Goal: Task Accomplishment & Management: Manage account settings

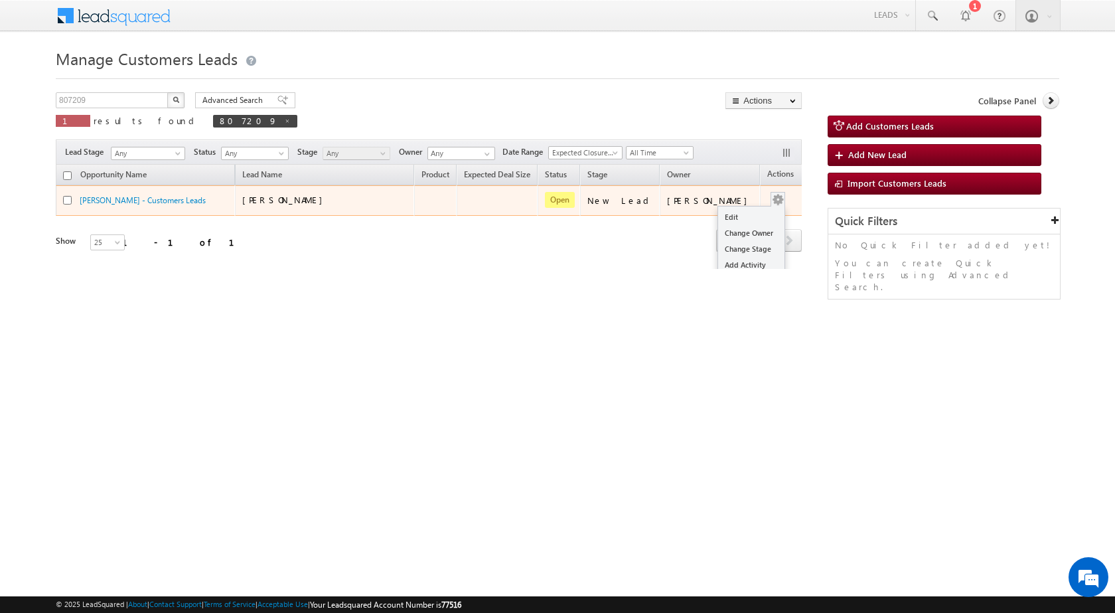
click at [767, 202] on div "Edit Change Owner Change Stage Add Activity Add Task Delete" at bounding box center [777, 200] width 21 height 17
click at [732, 214] on link "Edit" at bounding box center [751, 217] width 66 height 16
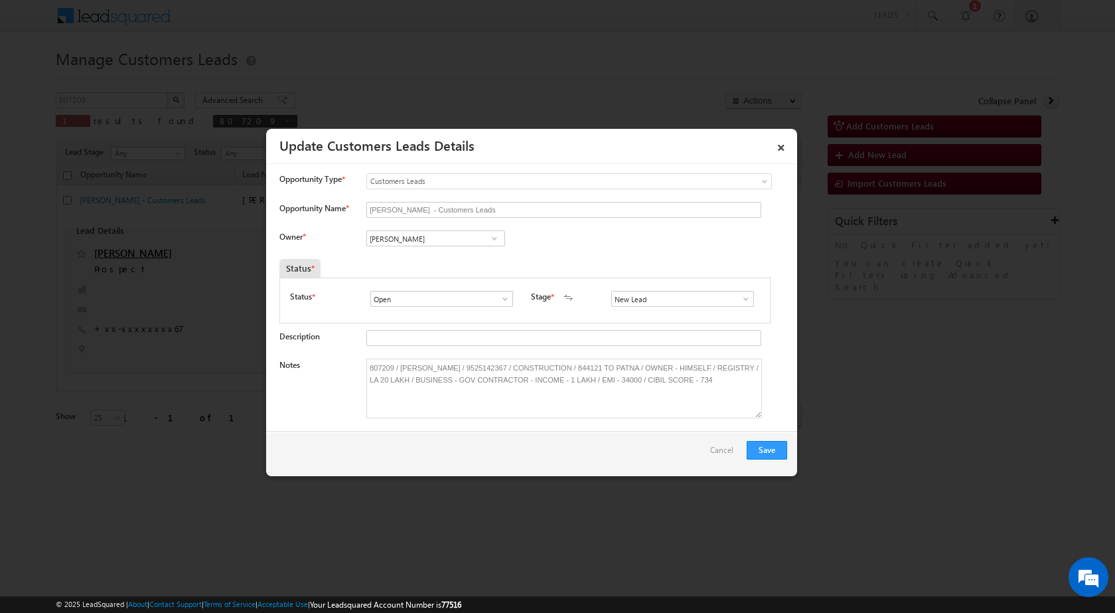
click at [739, 299] on span at bounding box center [745, 298] width 13 height 11
click at [674, 354] on link "Sales Marked" at bounding box center [682, 355] width 142 height 15
type input "Sales Marked"
click at [768, 446] on button "Save" at bounding box center [767, 450] width 40 height 19
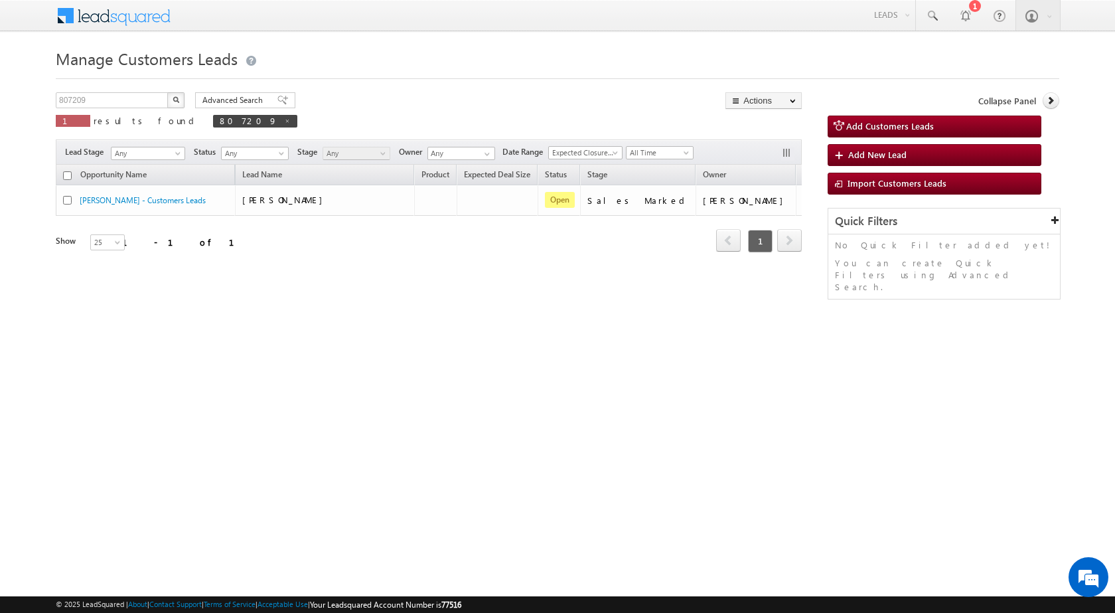
click at [435, 409] on html "Menu [PERSON_NAME] sitar a6@ks erve." at bounding box center [557, 204] width 1115 height 409
click at [782, 242] on span "next" at bounding box center [789, 240] width 25 height 23
click at [757, 244] on span "1" at bounding box center [760, 241] width 25 height 23
click at [749, 306] on div "Manage Customers Leads Customers Leads updated successfully. 807209 X 1 results…" at bounding box center [557, 210] width 1003 height 332
